Goal: Task Accomplishment & Management: Use online tool/utility

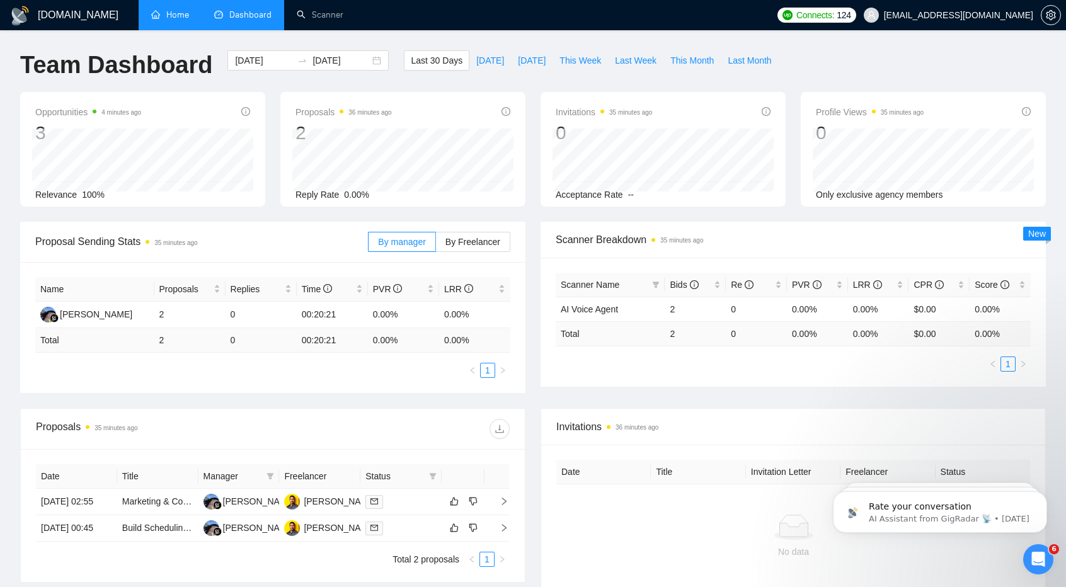
click at [169, 9] on link "Home" at bounding box center [170, 14] width 38 height 11
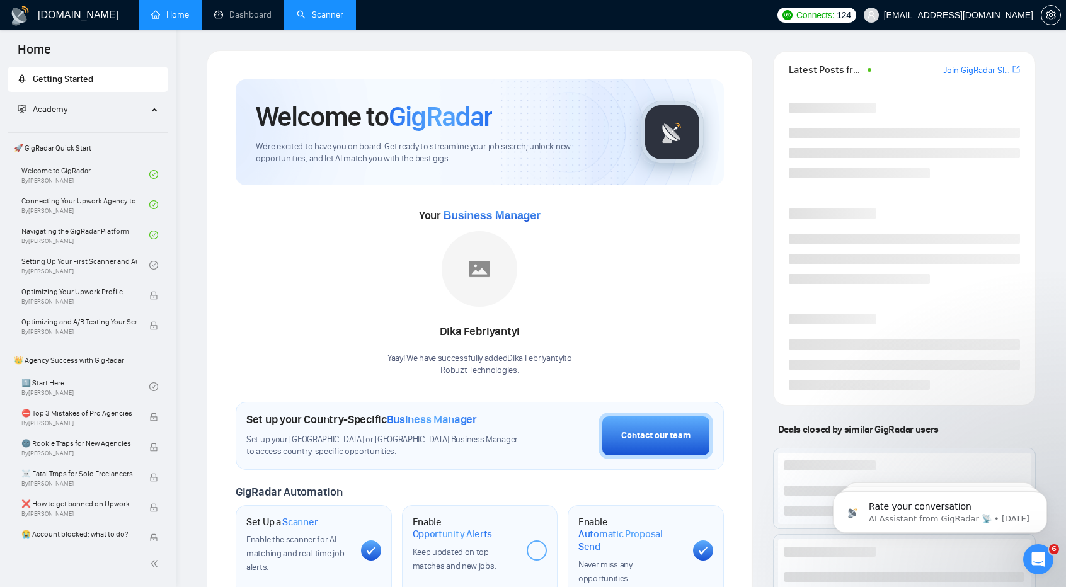
click at [311, 20] on link "Scanner" at bounding box center [320, 14] width 47 height 11
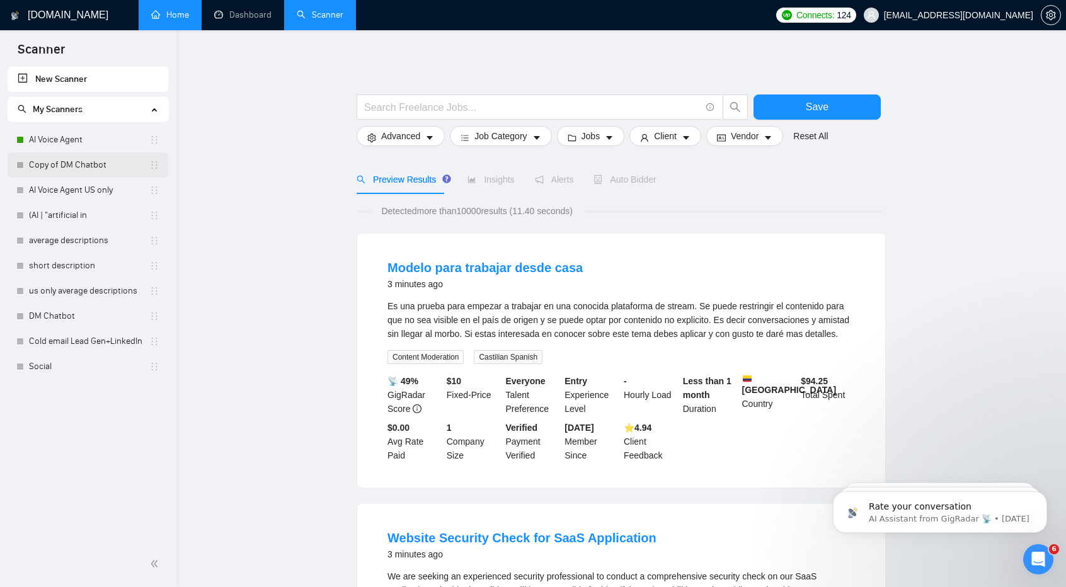
click at [86, 164] on link "Copy of DM Chatbot" at bounding box center [89, 164] width 120 height 25
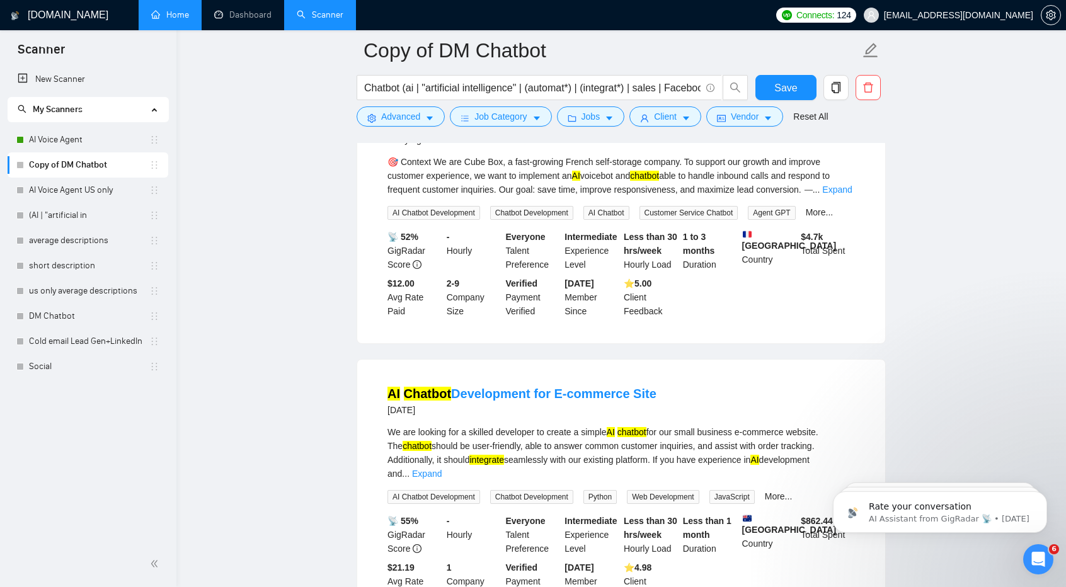
scroll to position [2556, 0]
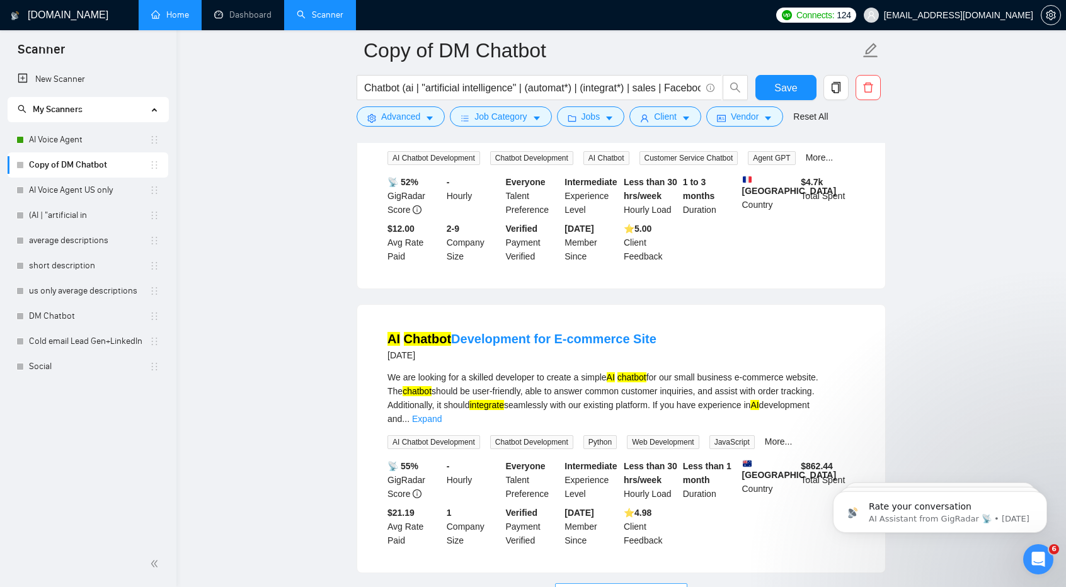
click at [597, 587] on span "Load More (2691)" at bounding box center [621, 594] width 70 height 14
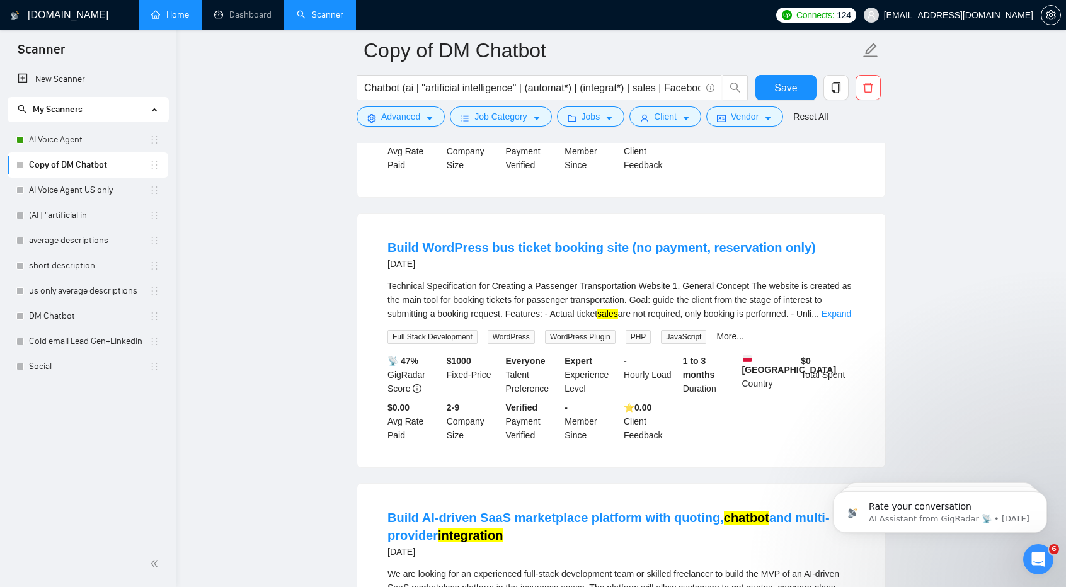
scroll to position [3203, 0]
